Goal: Task Accomplishment & Management: Complete application form

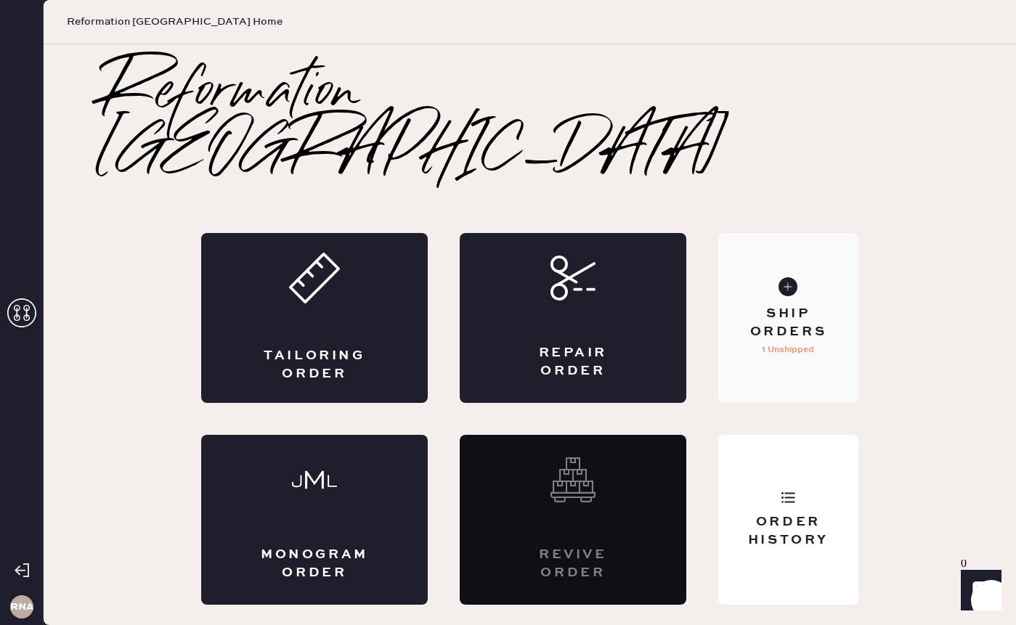
click at [782, 331] on div "Ship Orders 1 Unshipped" at bounding box center [788, 318] width 140 height 170
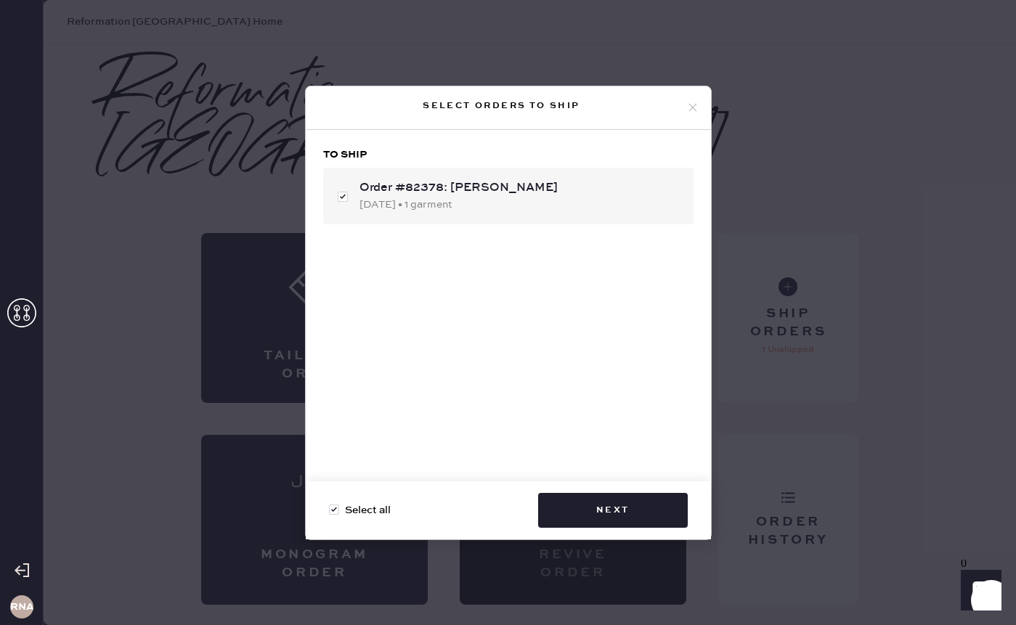
checkbox input "false"
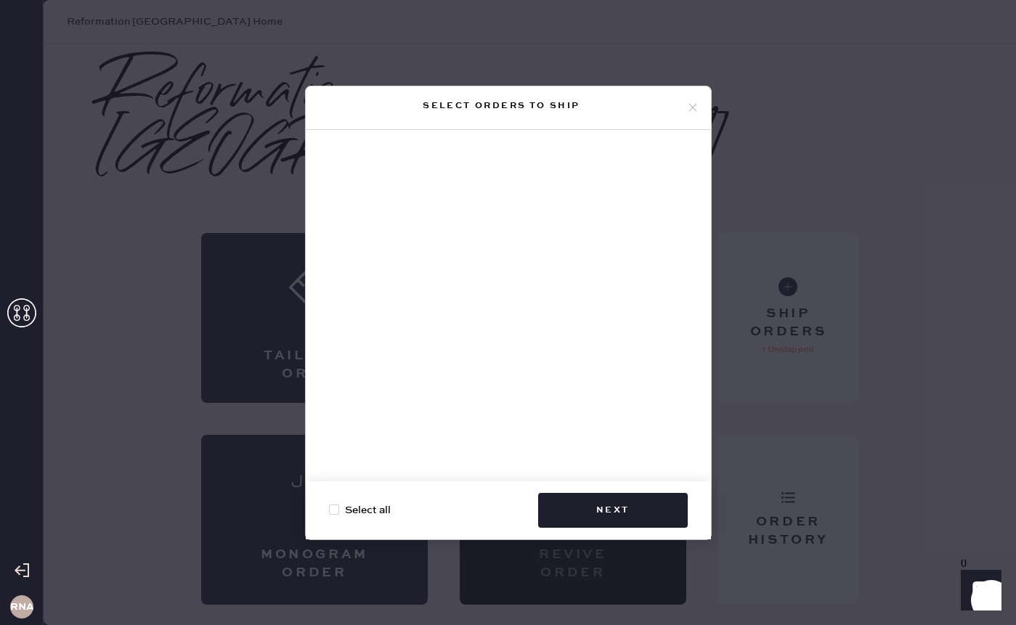
click at [694, 107] on icon at bounding box center [692, 107] width 13 height 13
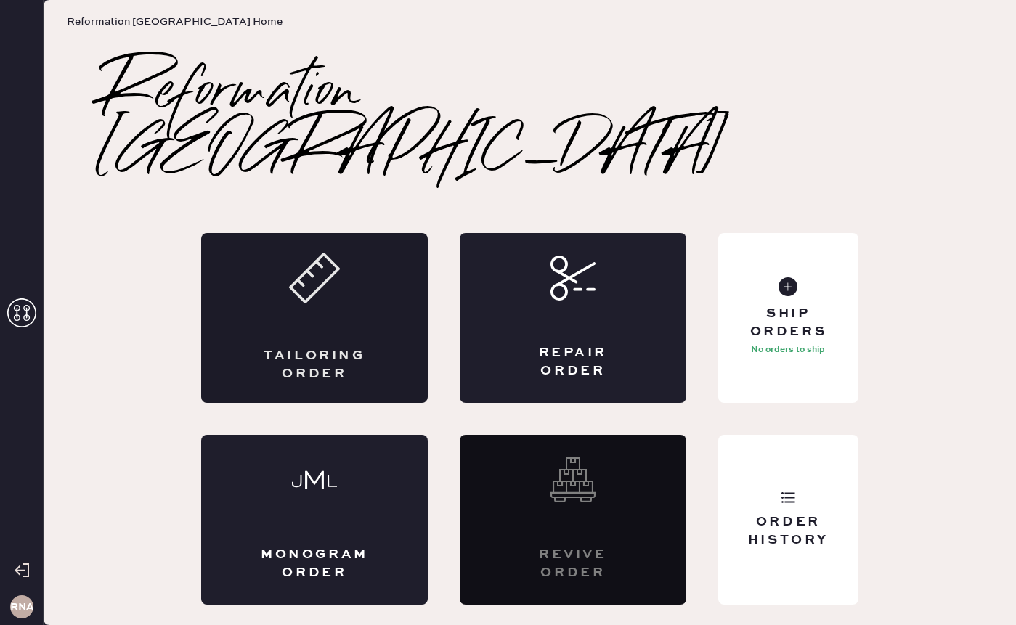
click at [309, 298] on div "Tailoring Order" at bounding box center [314, 318] width 227 height 170
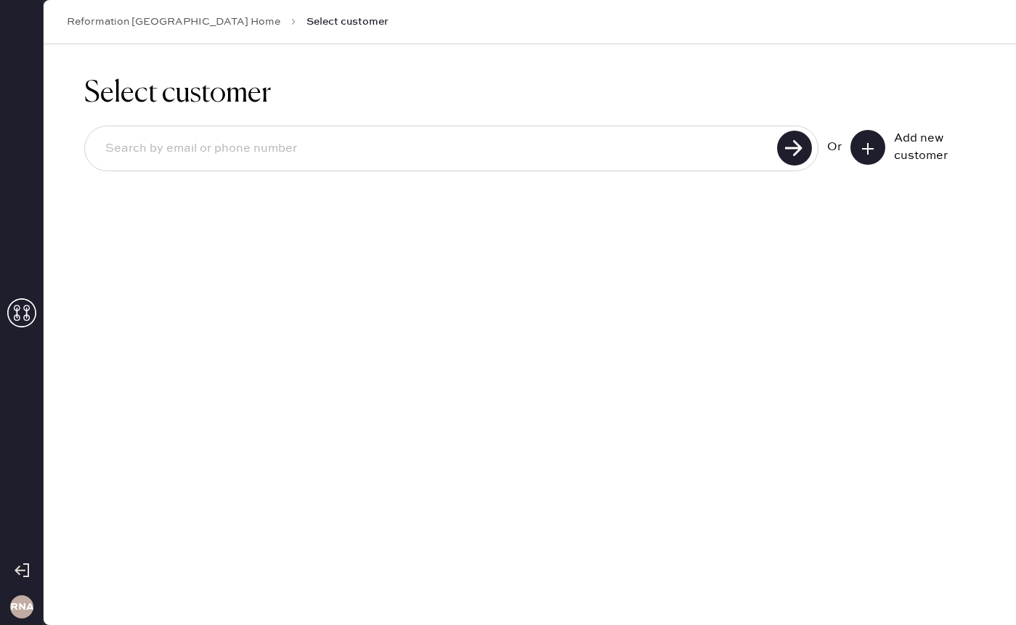
click at [877, 153] on button at bounding box center [868, 147] width 35 height 35
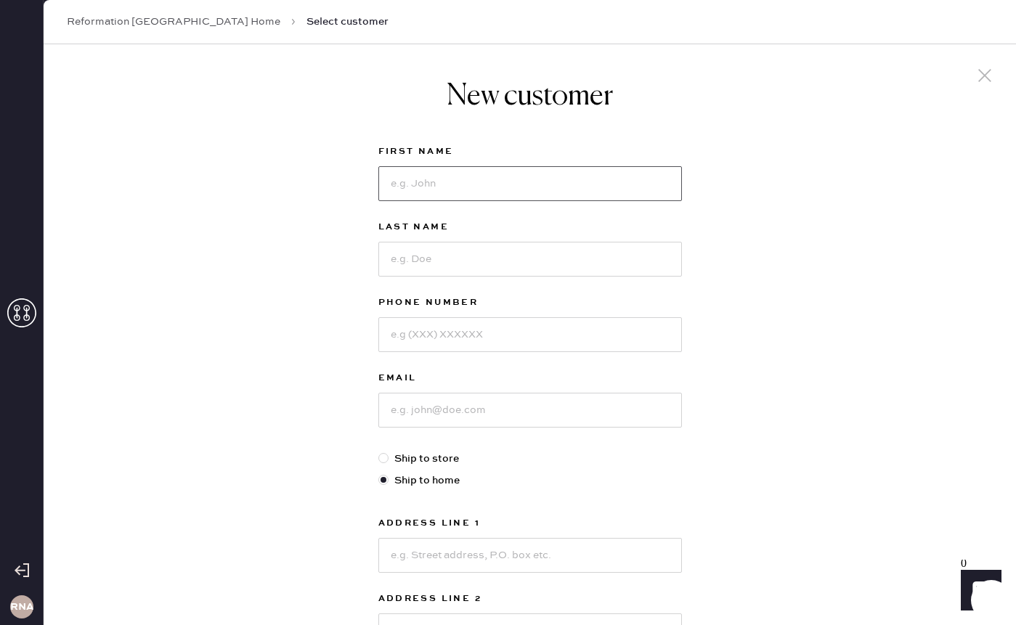
click at [602, 192] on input at bounding box center [530, 183] width 304 height 35
type input "Alexa"
click at [545, 244] on input at bounding box center [530, 259] width 304 height 35
type input "[PERSON_NAME]"
click at [500, 341] on input at bounding box center [530, 334] width 304 height 35
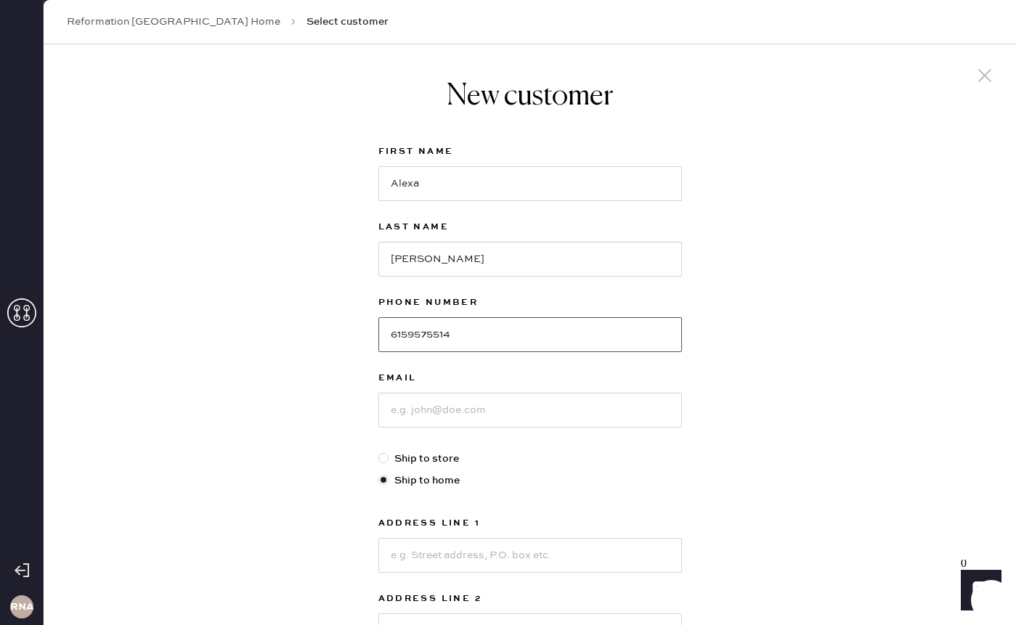
type input "6159575514"
click at [493, 426] on input at bounding box center [530, 410] width 304 height 35
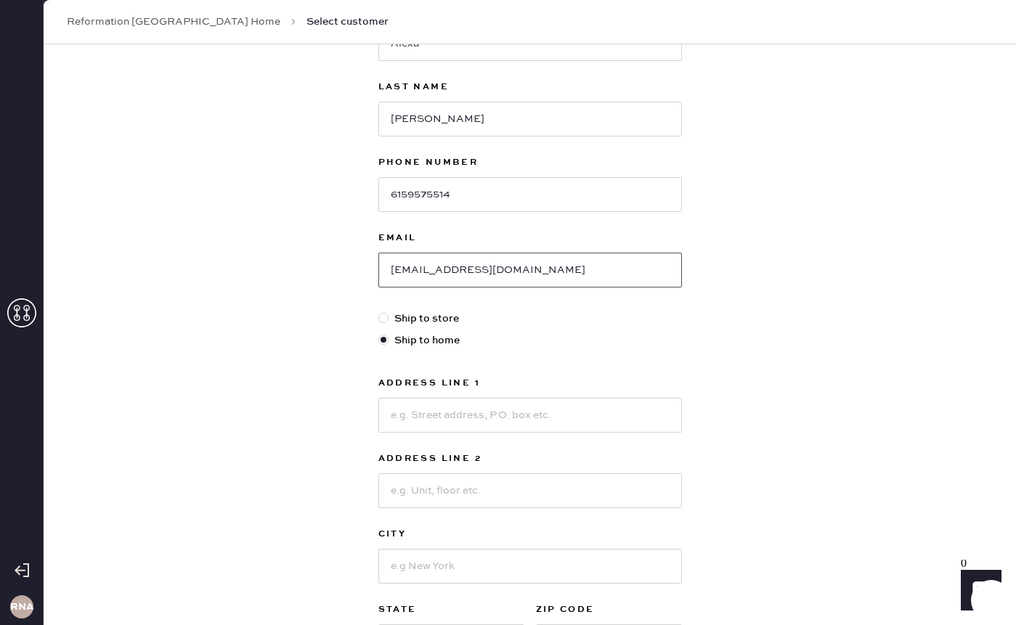
scroll to position [167, 0]
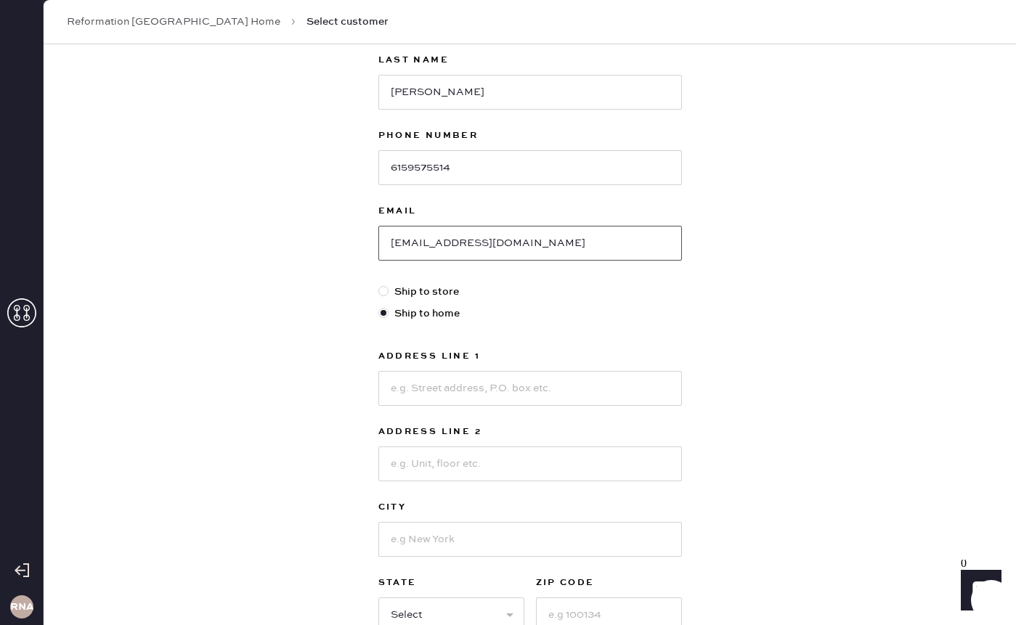
type input "[EMAIL_ADDRESS][DOMAIN_NAME]"
click at [444, 388] on input at bounding box center [530, 388] width 304 height 35
type input "2 City pl"
click at [421, 464] on input at bounding box center [530, 464] width 304 height 35
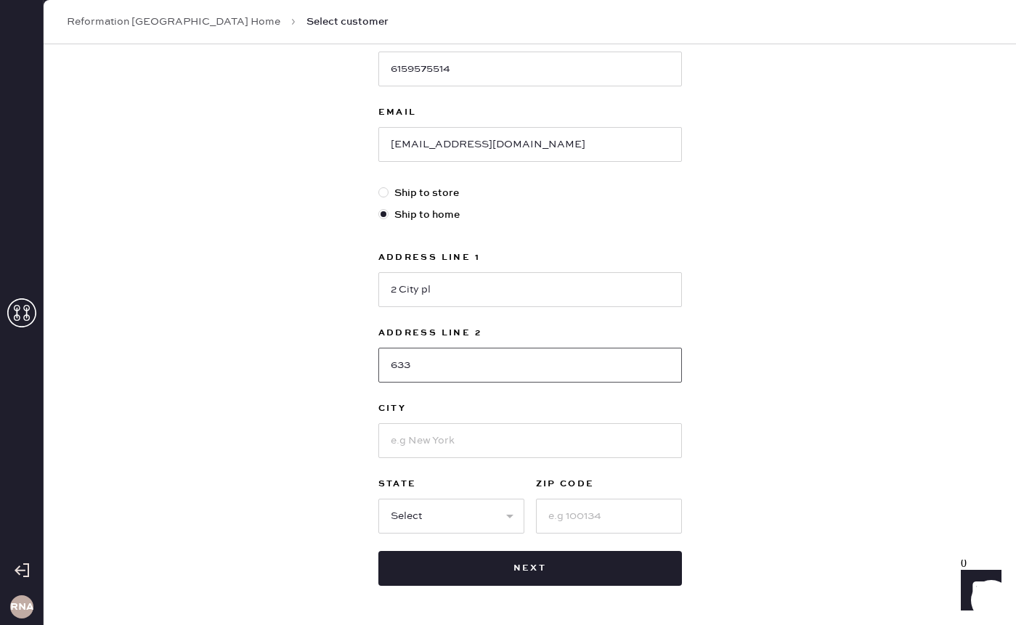
scroll to position [265, 0]
type input "633"
click at [409, 446] on input at bounding box center [530, 441] width 304 height 35
type input "[GEOGRAPHIC_DATA]"
click at [392, 511] on select "Select AK AL AR AZ CA CO CT [GEOGRAPHIC_DATA] DE FL [GEOGRAPHIC_DATA] HI [GEOGR…" at bounding box center [451, 517] width 146 height 35
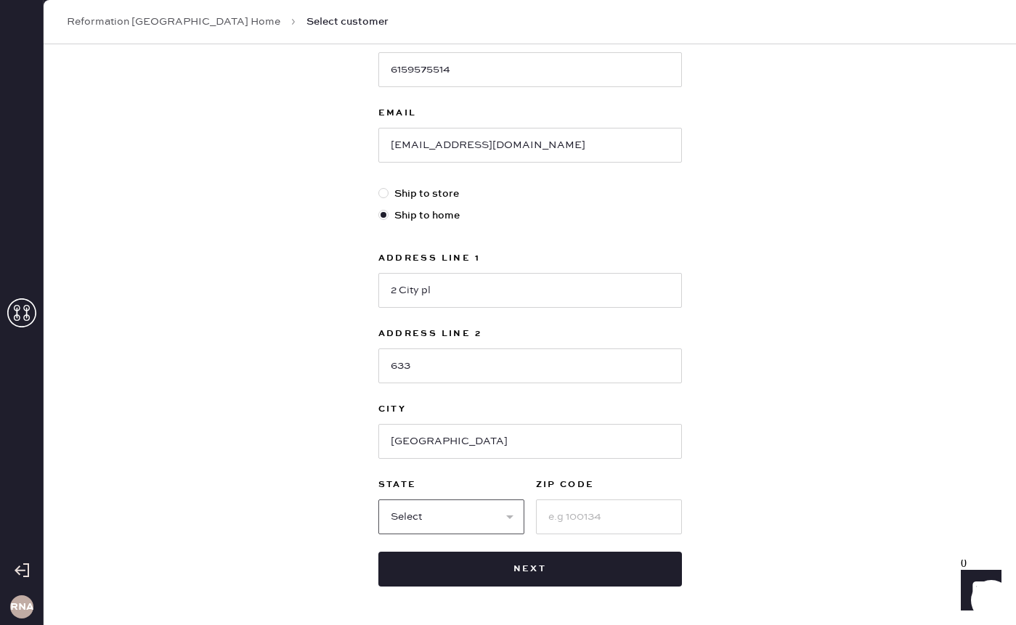
select select "TN"
click at [576, 530] on input at bounding box center [609, 517] width 146 height 35
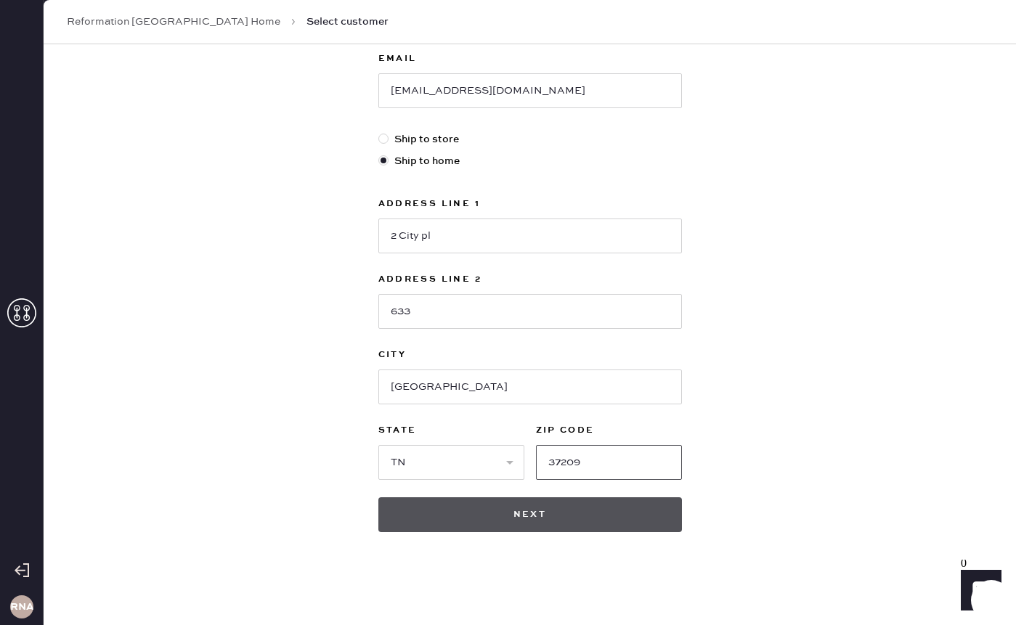
type input "37209"
click at [507, 520] on button "Next" at bounding box center [530, 515] width 304 height 35
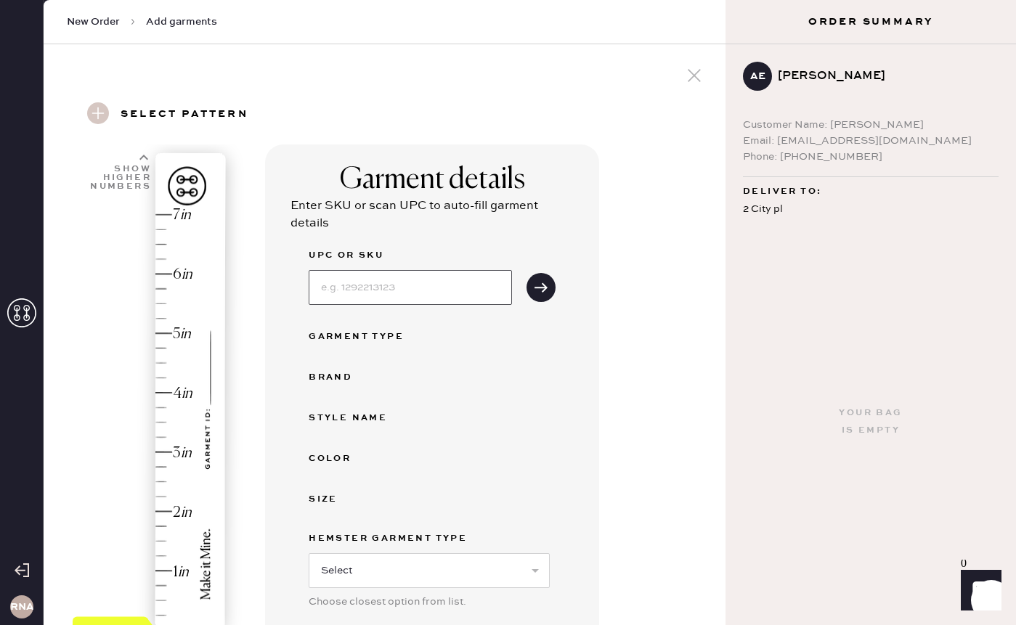
click at [426, 283] on input at bounding box center [410, 287] width 203 height 35
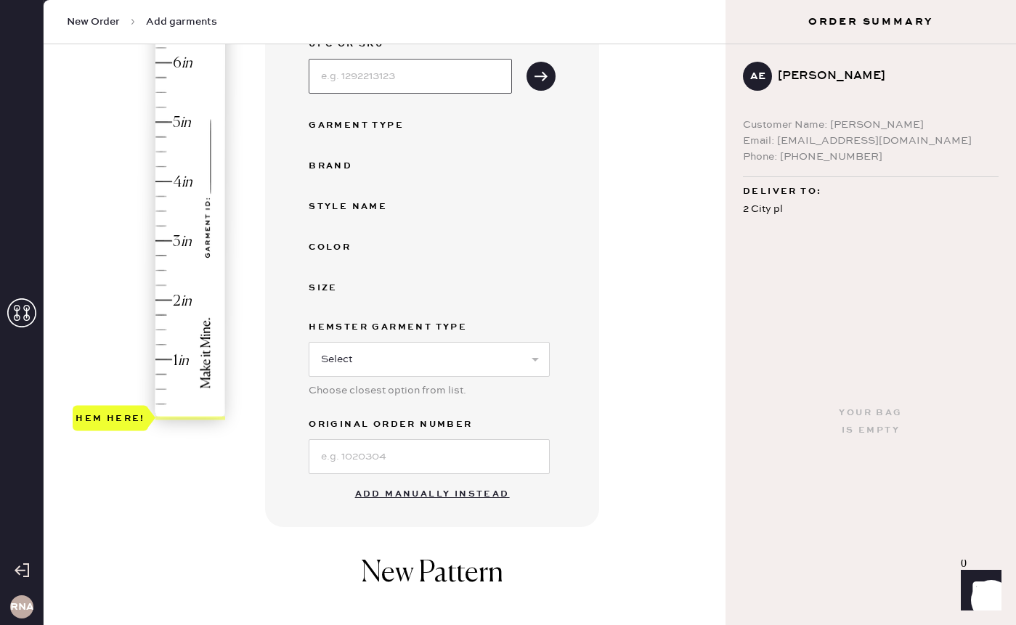
scroll to position [219, 0]
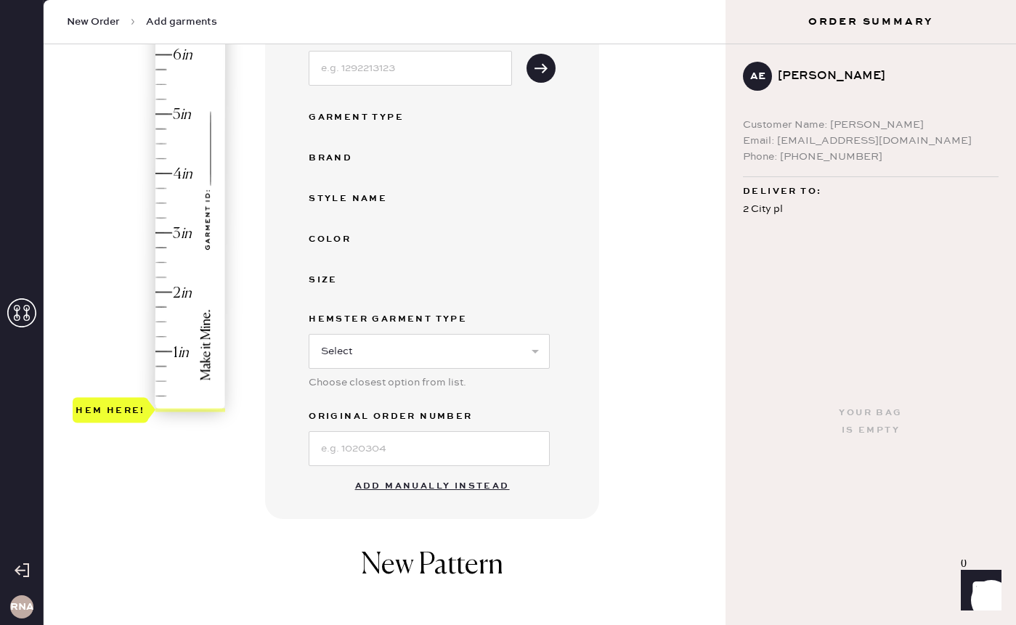
click at [487, 482] on button "Add manually instead" at bounding box center [432, 486] width 172 height 29
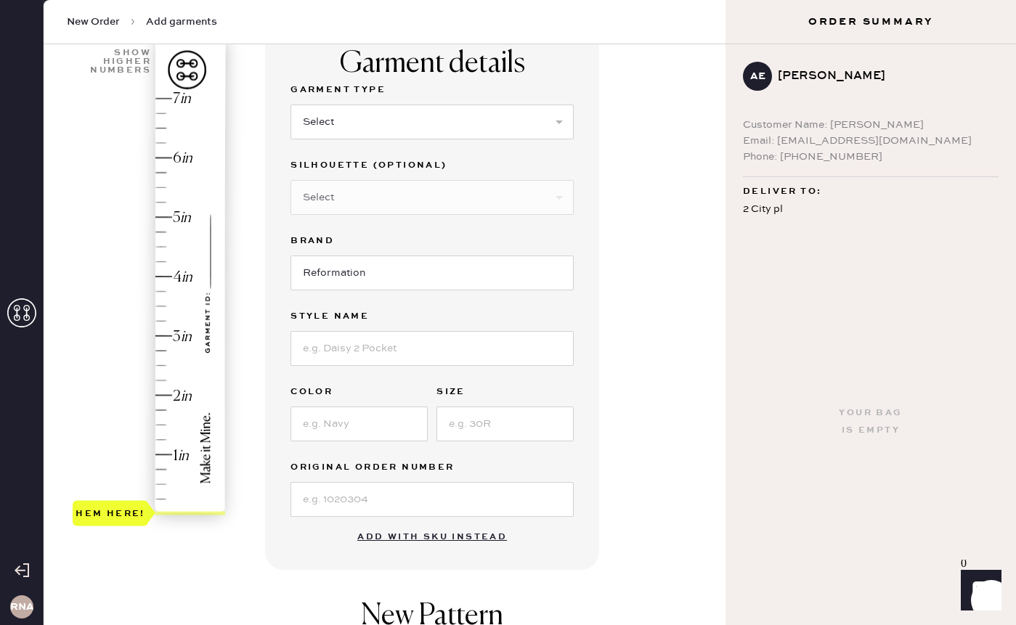
scroll to position [116, 0]
click at [417, 130] on select "Select Basic Skirt Jeans Leggings Pants Shorts Basic Sleeved Dress Basic Sleeve…" at bounding box center [432, 122] width 283 height 35
select select "4"
click at [432, 198] on select "Select Joggers Shorts Cropped Flare Boot Cut Straight Skinny Other" at bounding box center [432, 197] width 283 height 35
select select "other"
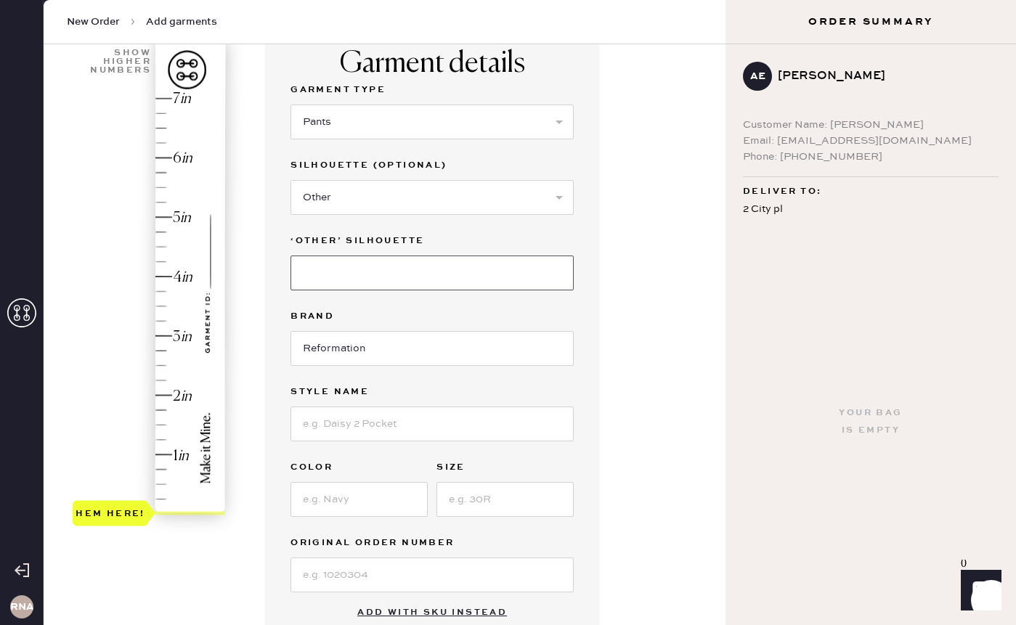
click at [421, 267] on input at bounding box center [432, 273] width 283 height 35
type input "Baggy"
click at [438, 353] on input "Reformation" at bounding box center [432, 348] width 283 height 35
click at [432, 431] on input at bounding box center [432, 424] width 283 height 35
type input "Vida Low Rise Pant"
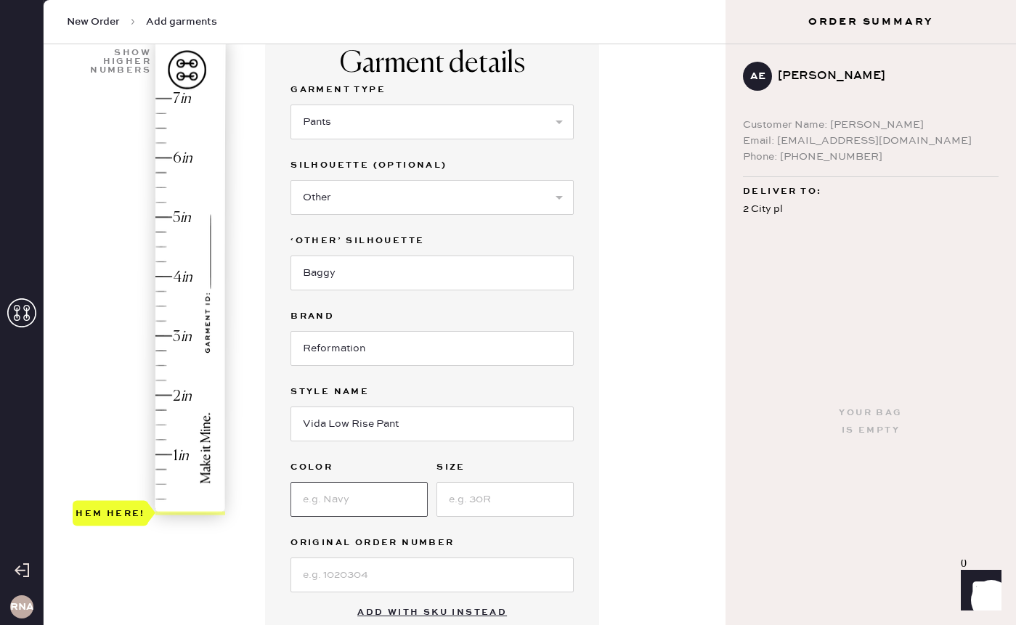
click at [386, 507] on input at bounding box center [359, 499] width 137 height 35
type input "Black"
click at [493, 503] on input at bounding box center [505, 499] width 137 height 35
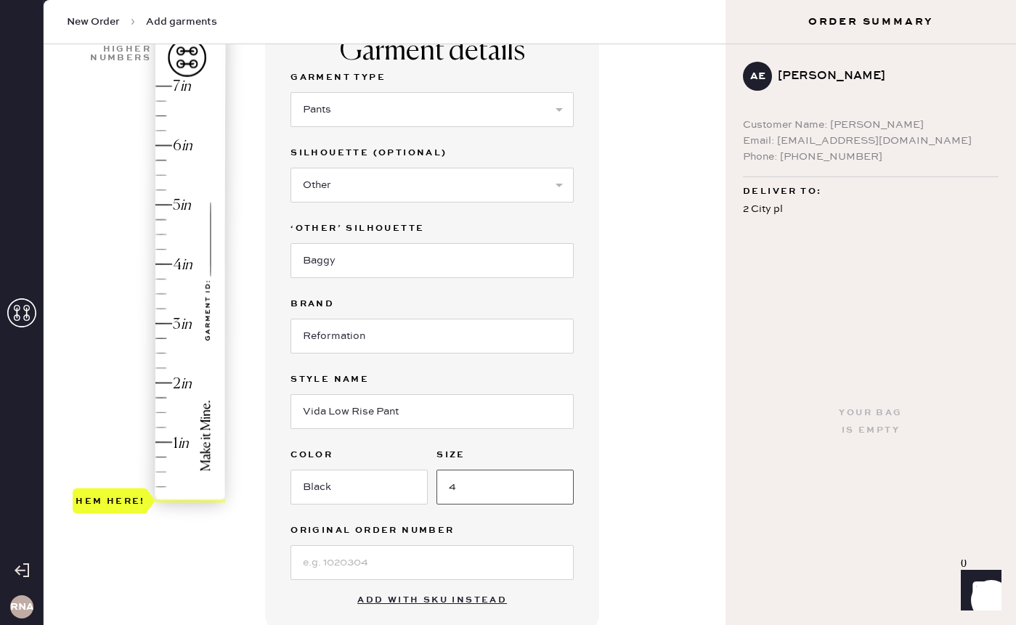
scroll to position [126, 0]
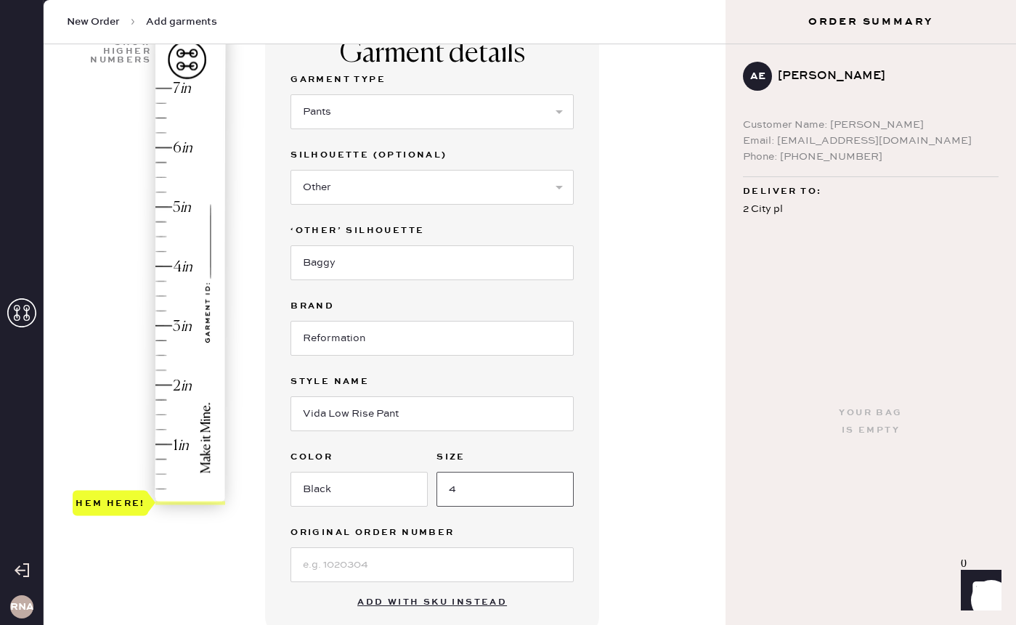
type input "4"
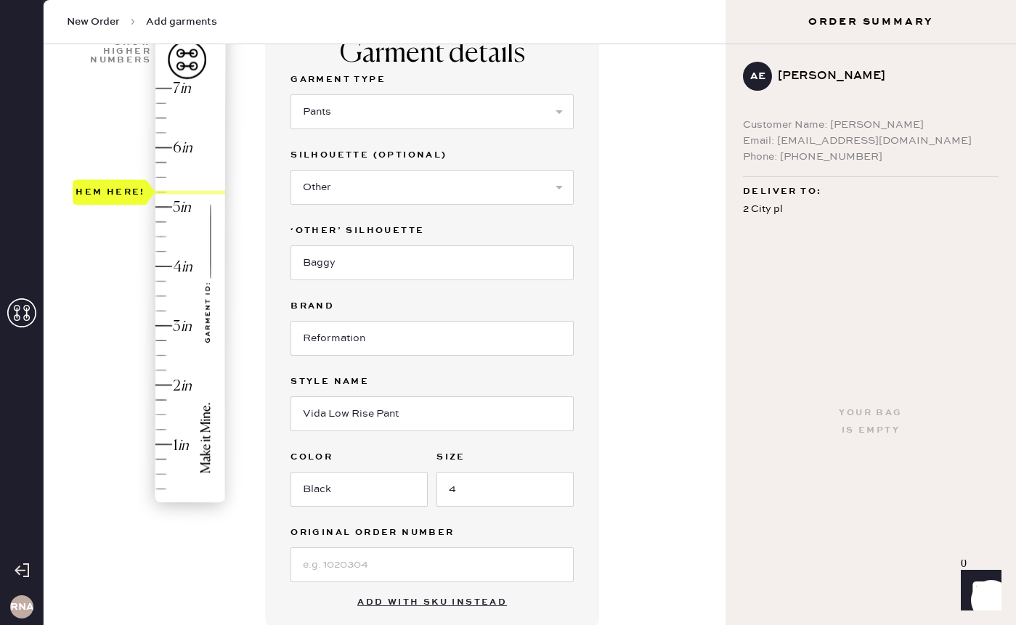
drag, startPoint x: 188, startPoint y: 504, endPoint x: 182, endPoint y: 199, distance: 305.2
click at [182, 199] on div "Hem here!" at bounding box center [150, 296] width 155 height 429
type input "5.5"
drag, startPoint x: 182, startPoint y: 198, endPoint x: 184, endPoint y: 179, distance: 18.3
click at [184, 179] on div "Hem here!" at bounding box center [150, 296] width 155 height 429
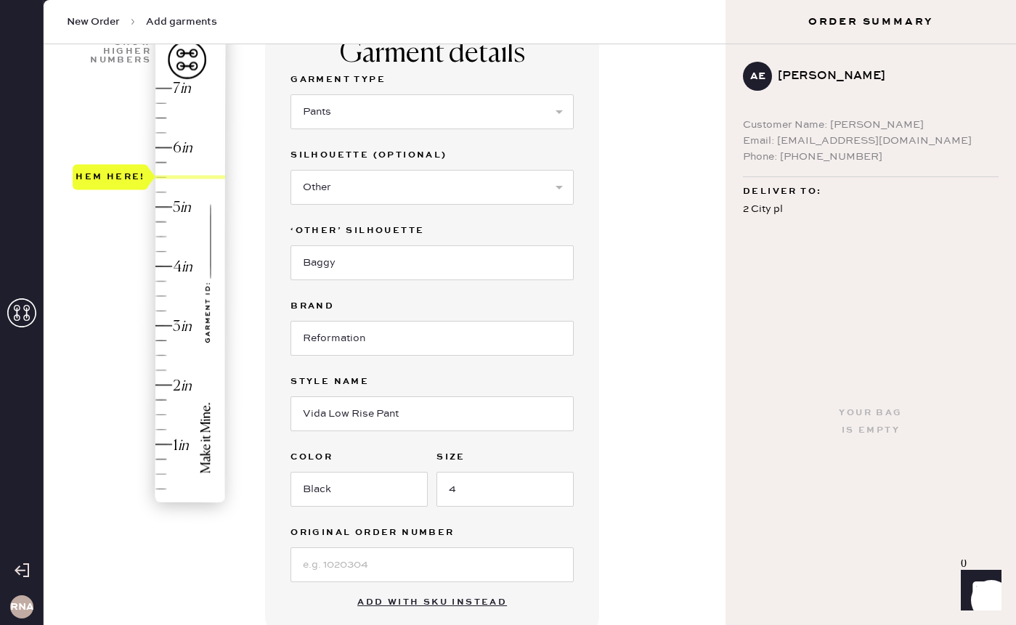
click at [643, 327] on div "Garment details Garment Type Select Basic Skirt Jeans Leggings Pants Shorts Bas…" at bounding box center [489, 468] width 449 height 901
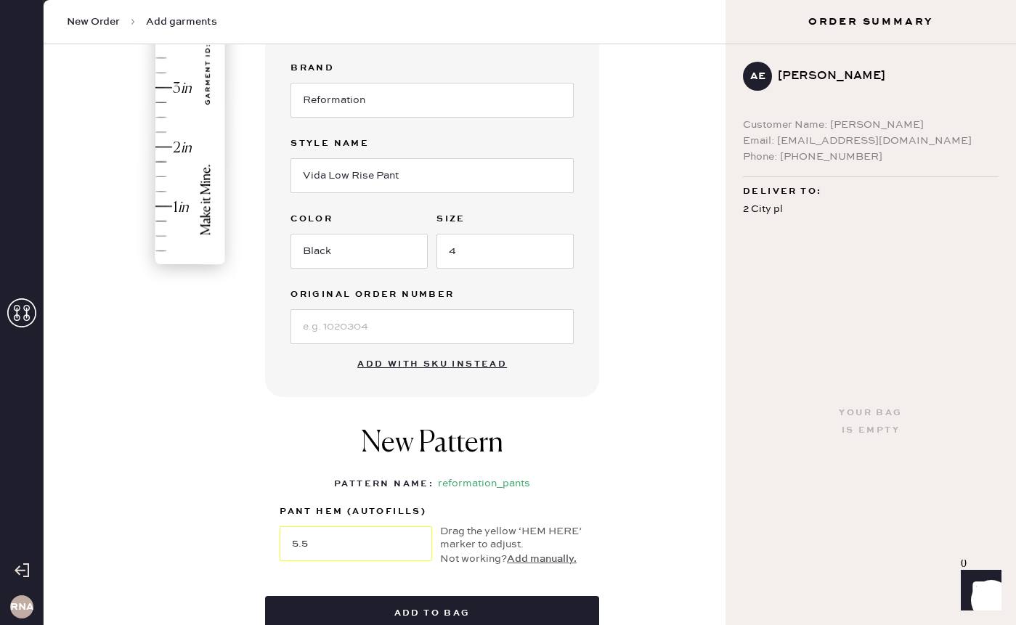
scroll to position [466, 0]
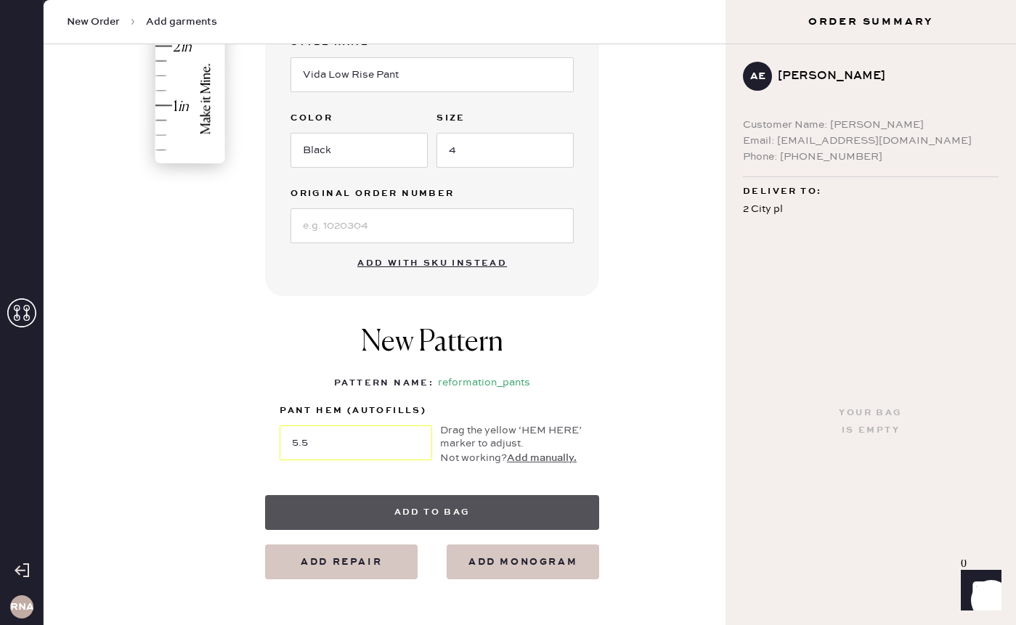
click at [416, 516] on button "Add to bag" at bounding box center [432, 512] width 334 height 35
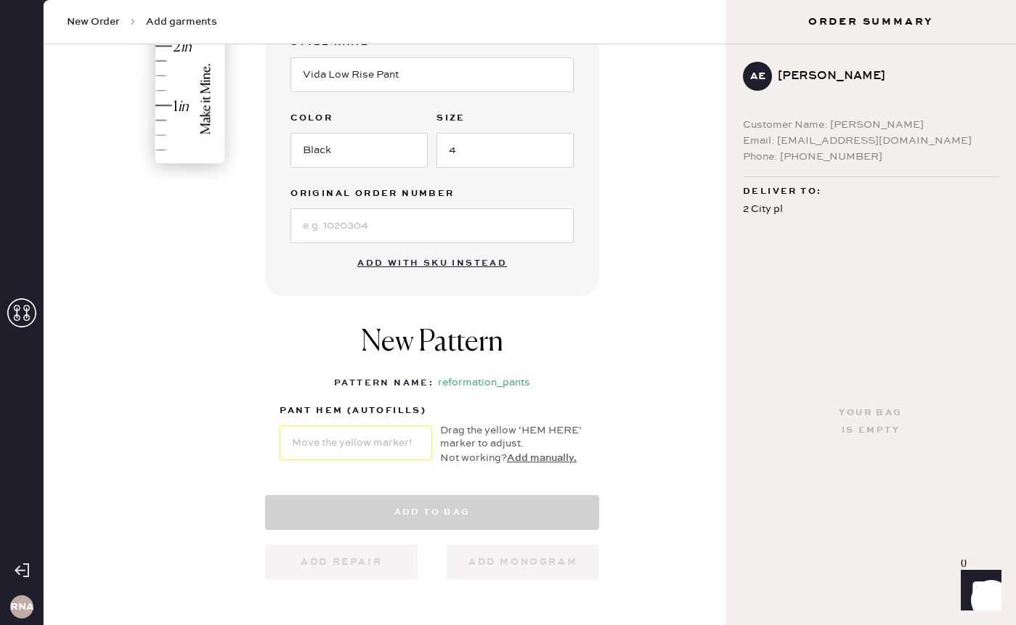
select select "4"
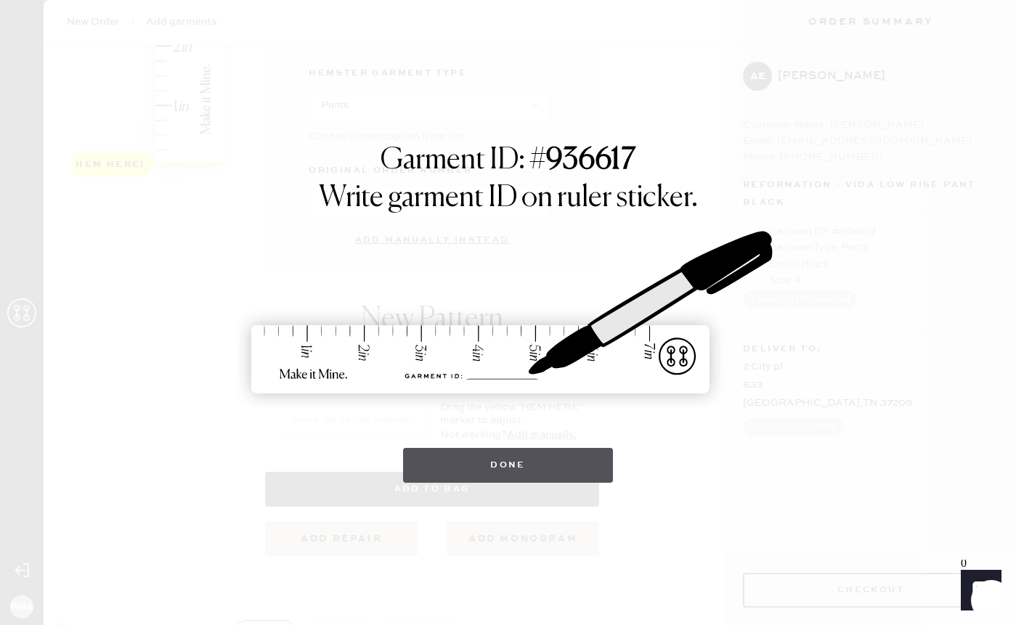
click at [520, 469] on button "Done" at bounding box center [508, 465] width 210 height 35
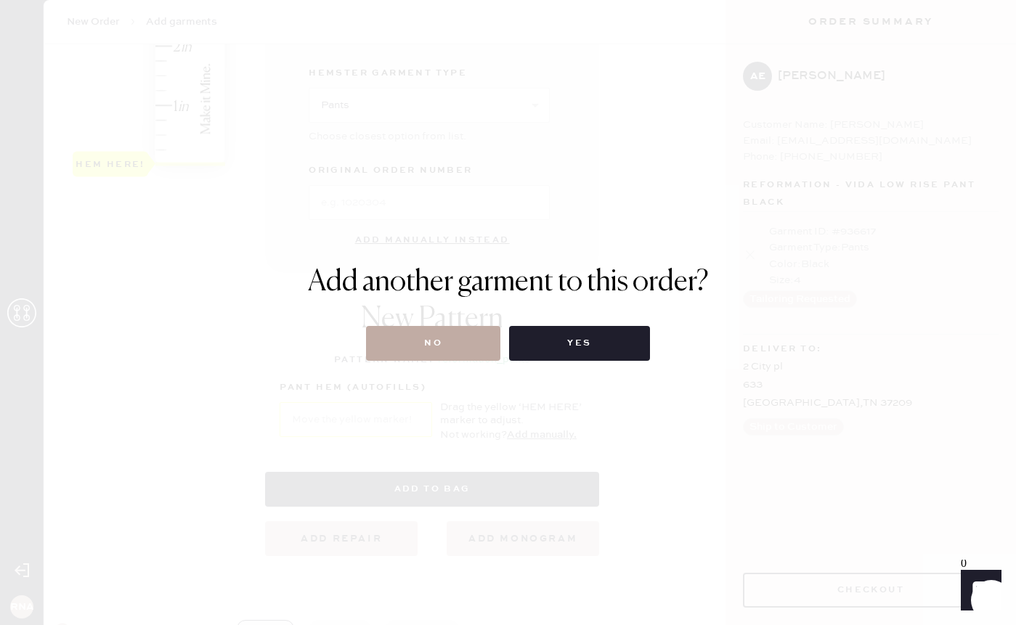
click at [463, 354] on button "No" at bounding box center [433, 343] width 134 height 35
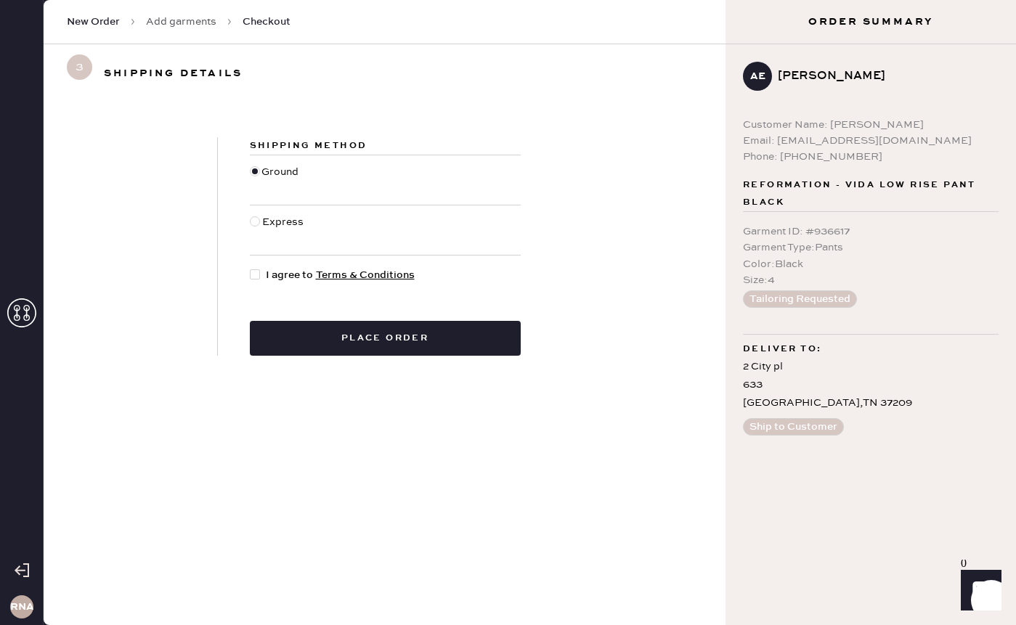
click at [251, 227] on div at bounding box center [256, 230] width 12 height 32
click at [251, 215] on input "Express" at bounding box center [250, 214] width 1 height 1
radio input "true"
click at [260, 271] on div at bounding box center [258, 275] width 16 height 16
click at [251, 268] on input "I agree to Terms & Conditions" at bounding box center [250, 267] width 1 height 1
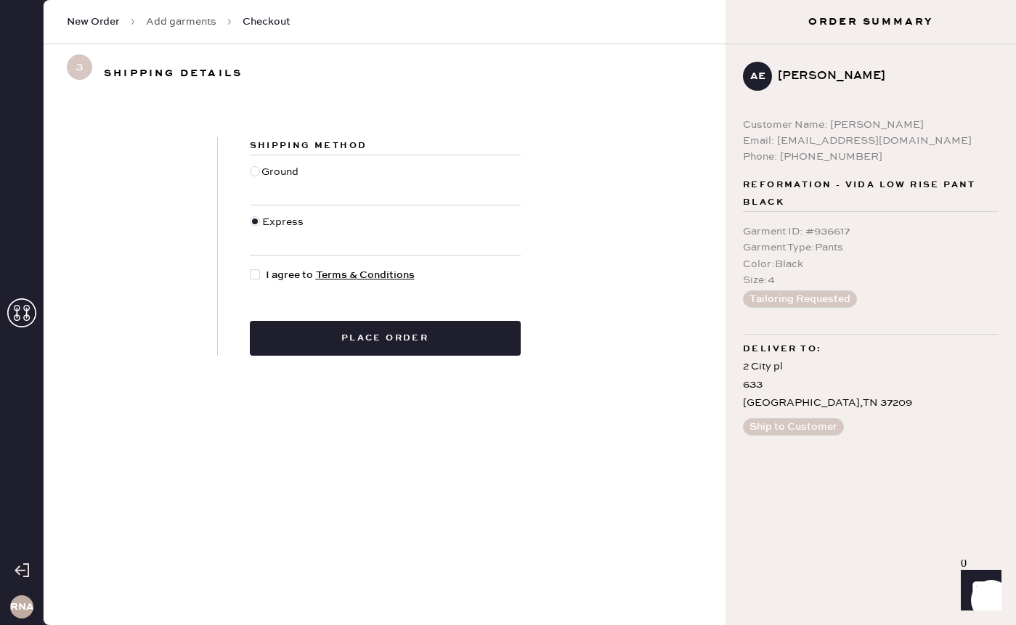
checkbox input "true"
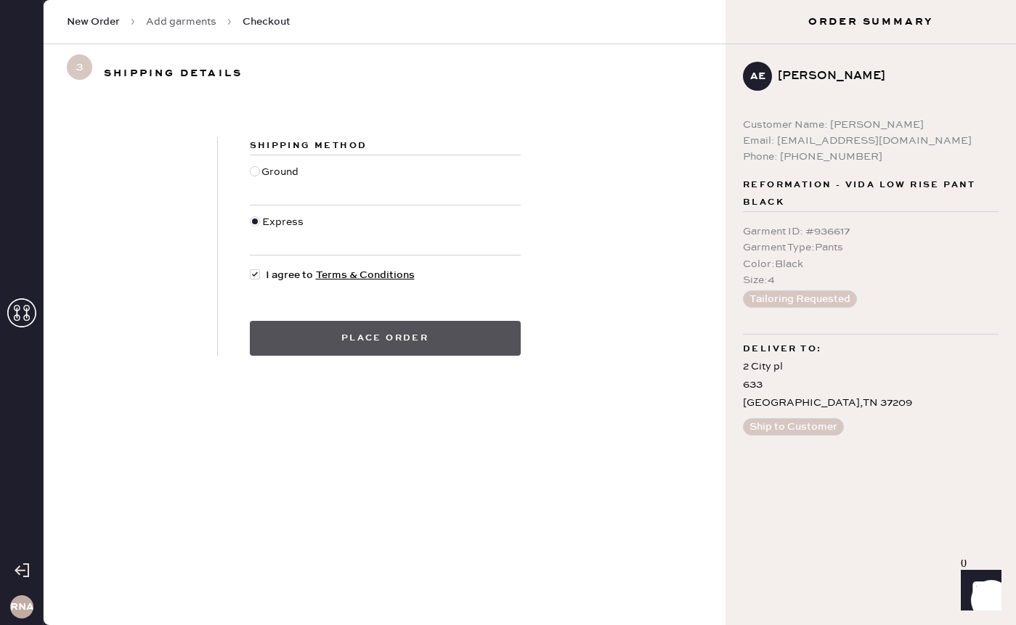
click at [307, 332] on button "Place order" at bounding box center [385, 338] width 271 height 35
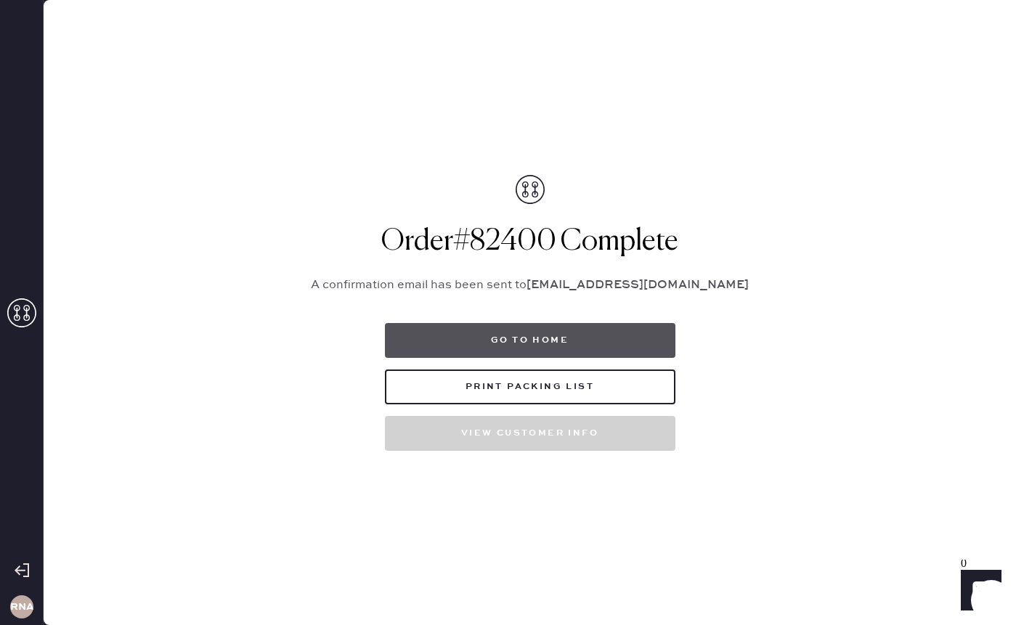
click at [516, 348] on button "Go to home" at bounding box center [530, 340] width 291 height 35
